Goal: Check status: Check status

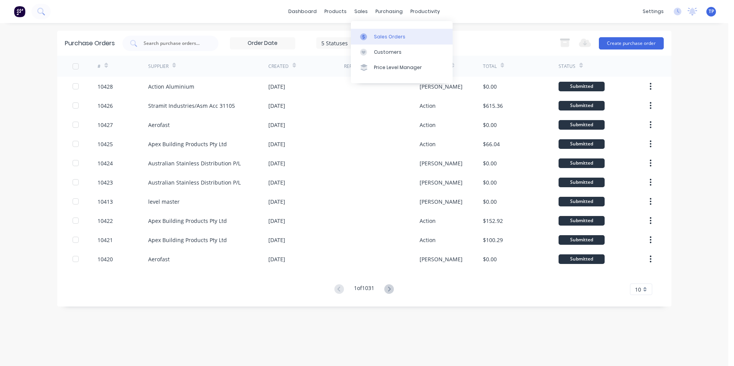
click at [391, 36] on div "Sales Orders" at bounding box center [389, 36] width 31 height 7
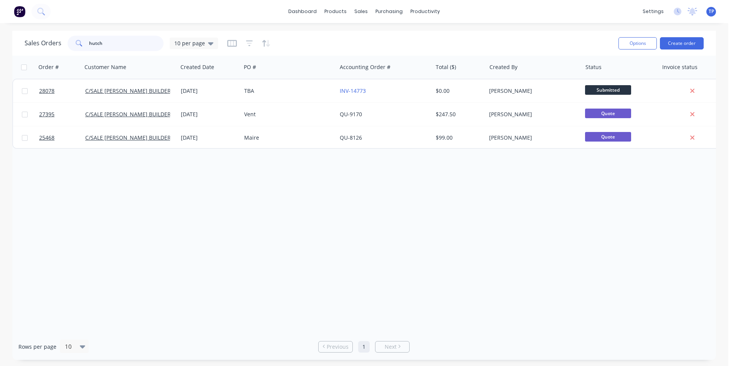
click at [132, 40] on input "hutch" at bounding box center [126, 43] width 75 height 15
type input "h"
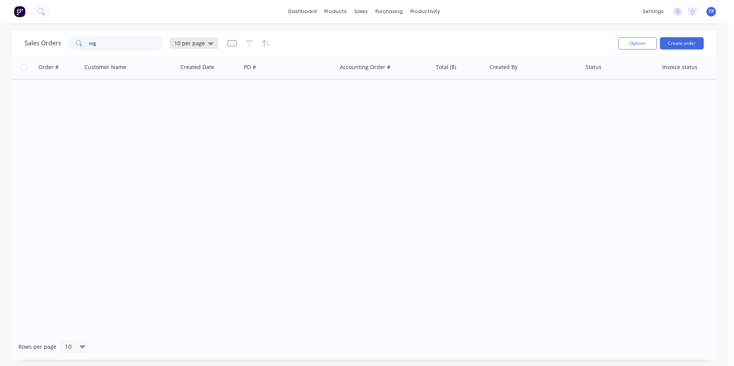
type input "crg"
click at [213, 43] on div "10 per page" at bounding box center [194, 44] width 48 height 12
click at [190, 140] on button "Archived" at bounding box center [215, 139] width 87 height 9
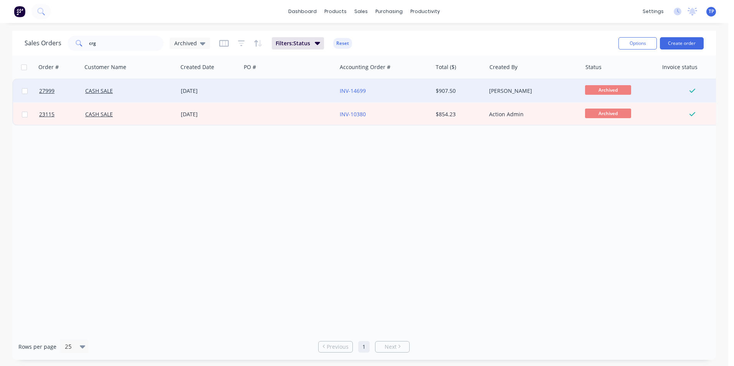
click at [270, 91] on div at bounding box center [289, 90] width 96 height 23
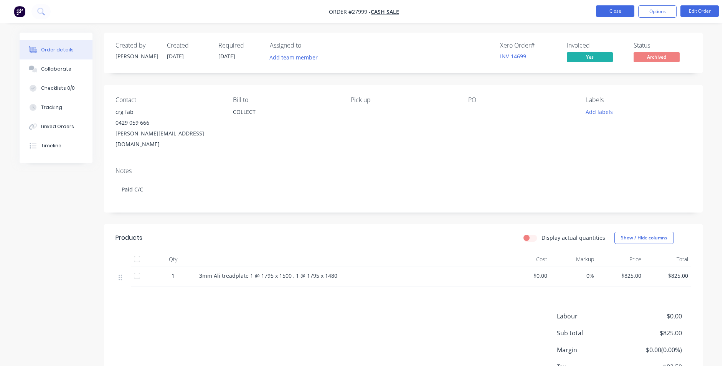
click at [601, 9] on button "Close" at bounding box center [615, 11] width 38 height 12
